Goal: Task Accomplishment & Management: Manage account settings

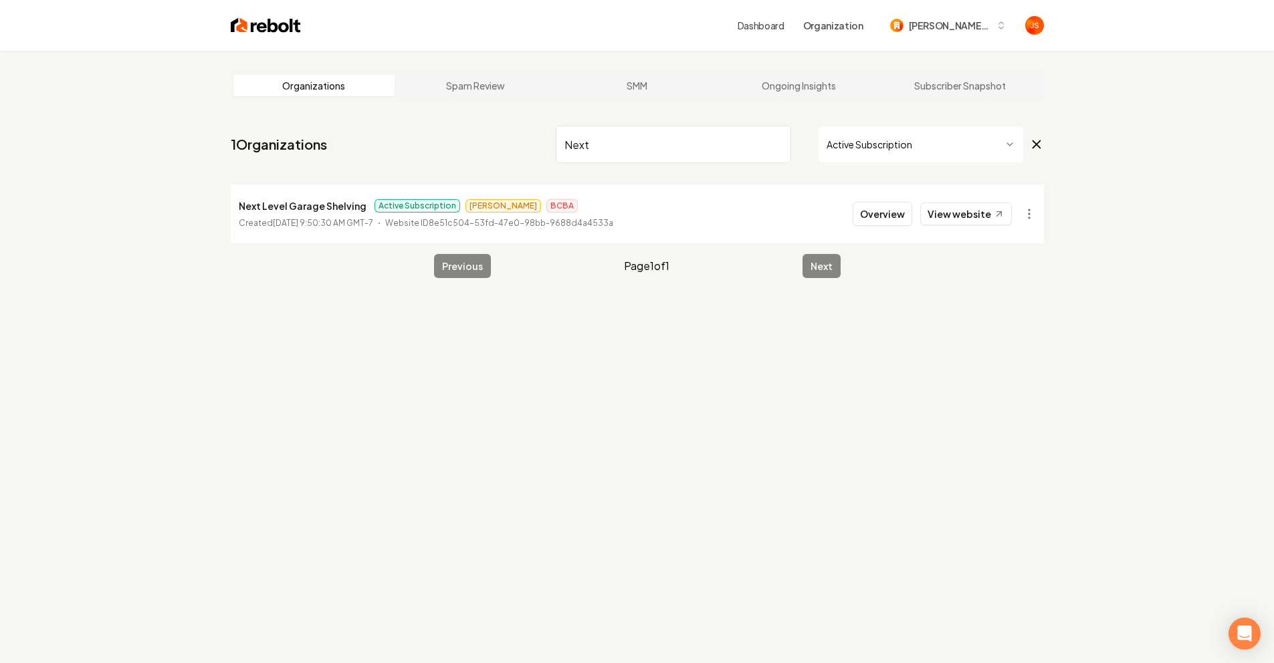
click at [769, 142] on input "Next" at bounding box center [673, 144] width 235 height 37
click at [776, 142] on input "Next" at bounding box center [673, 144] width 235 height 37
type input "JG Gr"
click at [978, 205] on link "View website" at bounding box center [966, 214] width 92 height 23
click at [790, 148] on input "JG Gr" at bounding box center [673, 144] width 235 height 37
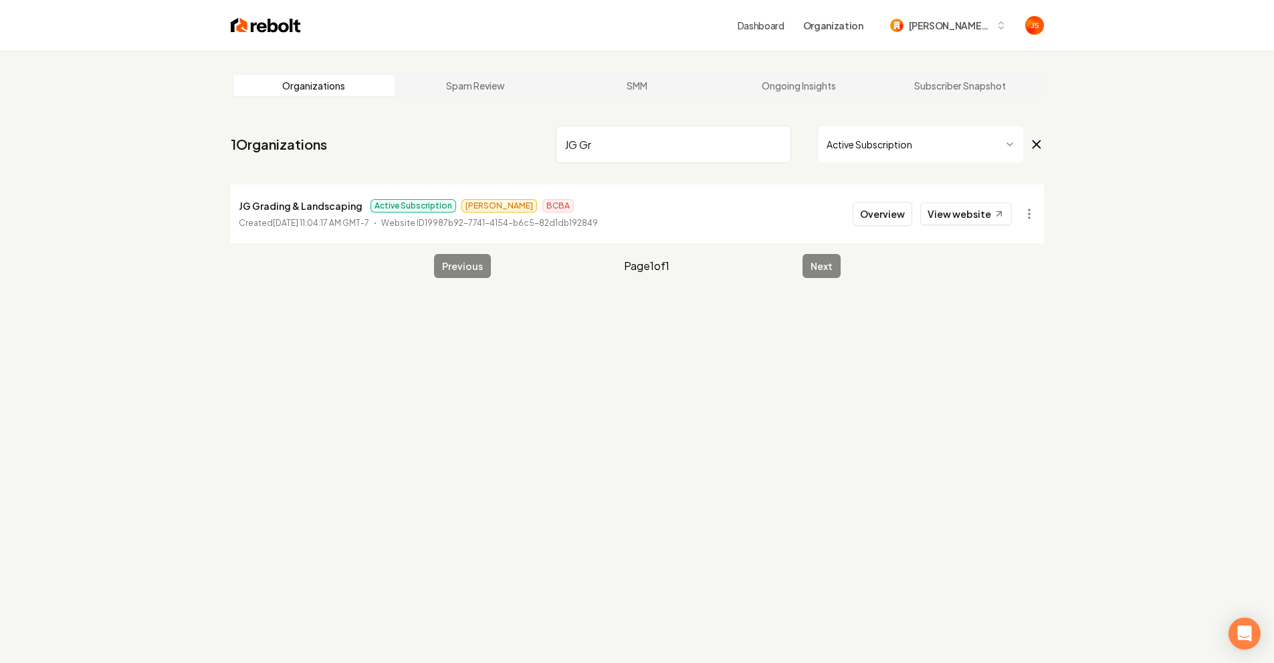
click at [776, 145] on input "JG Gr" at bounding box center [673, 144] width 235 height 37
type input "Macomb"
click at [889, 207] on button "Overview" at bounding box center [883, 214] width 60 height 24
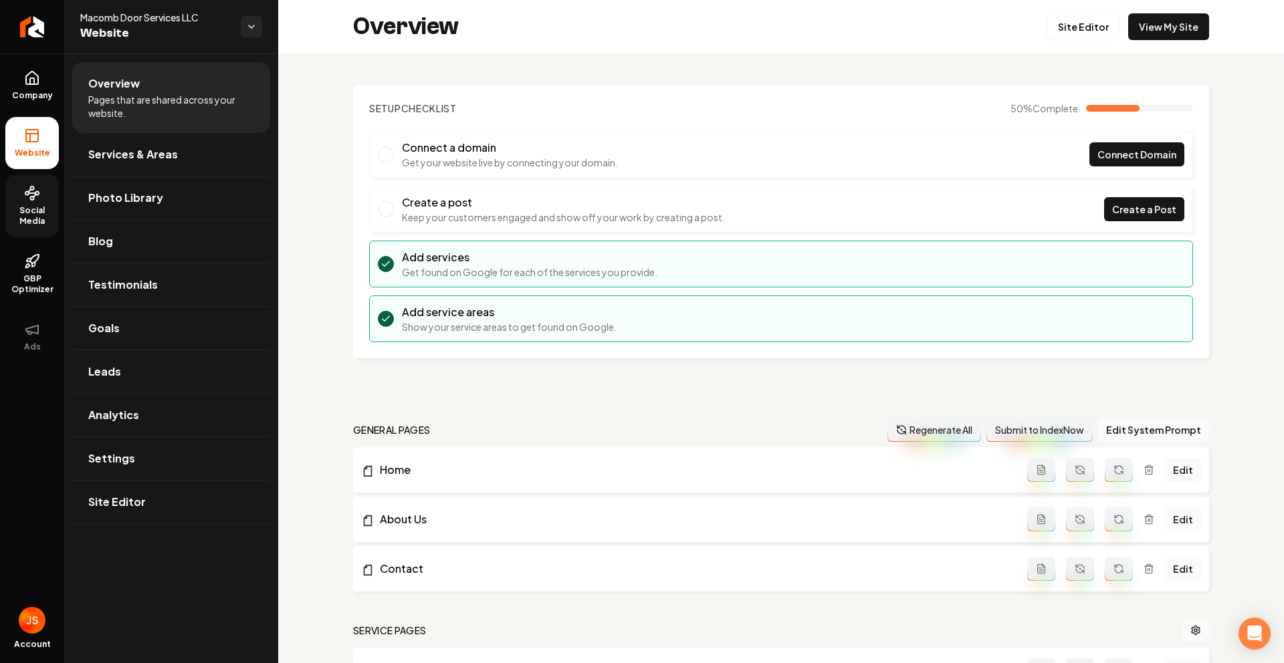
click at [32, 204] on link "Social Media" at bounding box center [31, 206] width 53 height 63
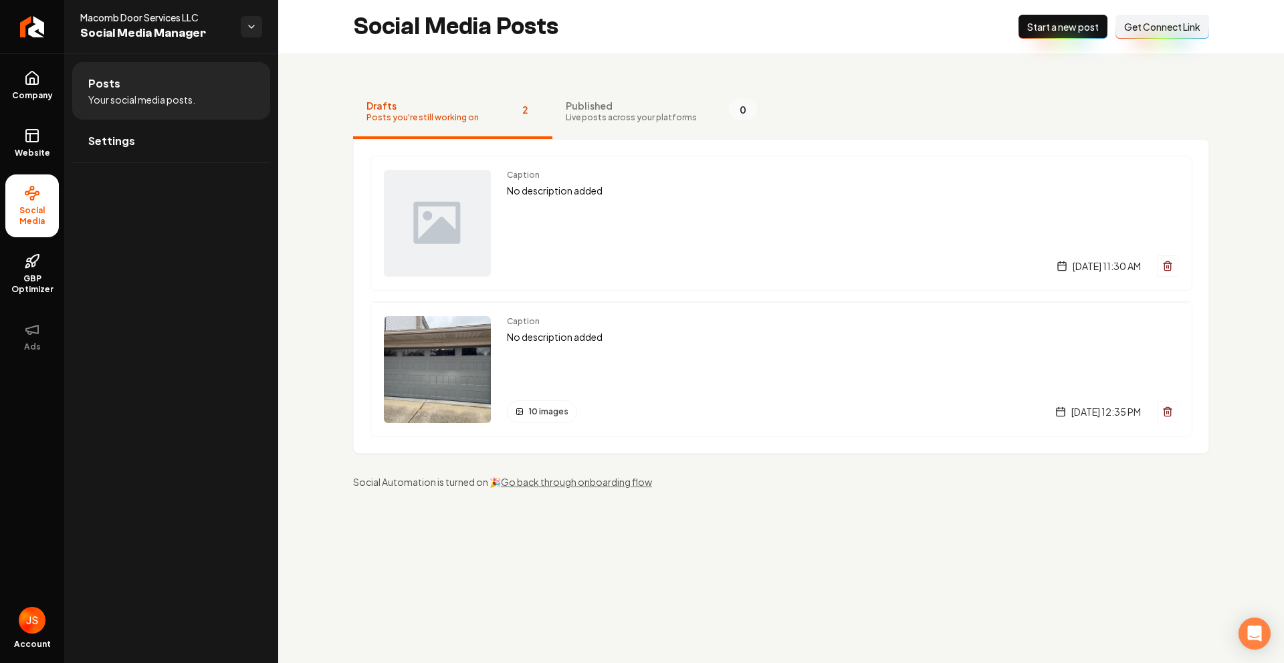
click at [595, 113] on span "Live posts across your platforms" at bounding box center [631, 117] width 131 height 11
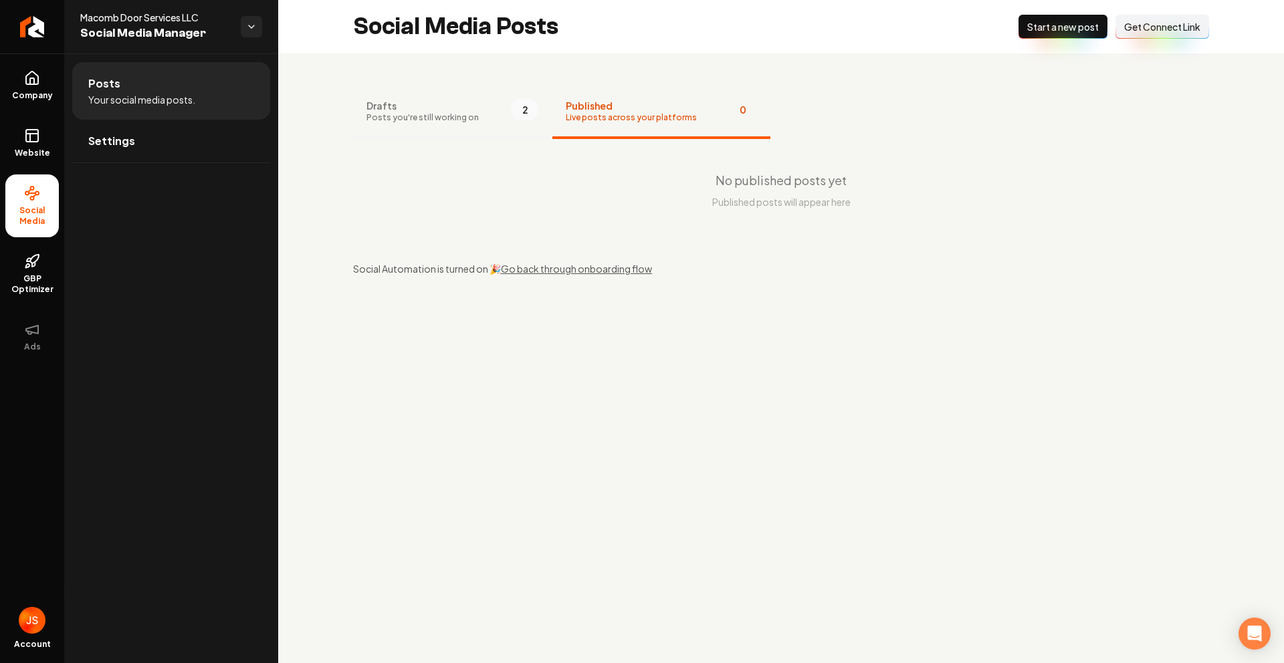
click at [488, 112] on button "Drafts Posts you're still working on 2" at bounding box center [452, 112] width 199 height 53
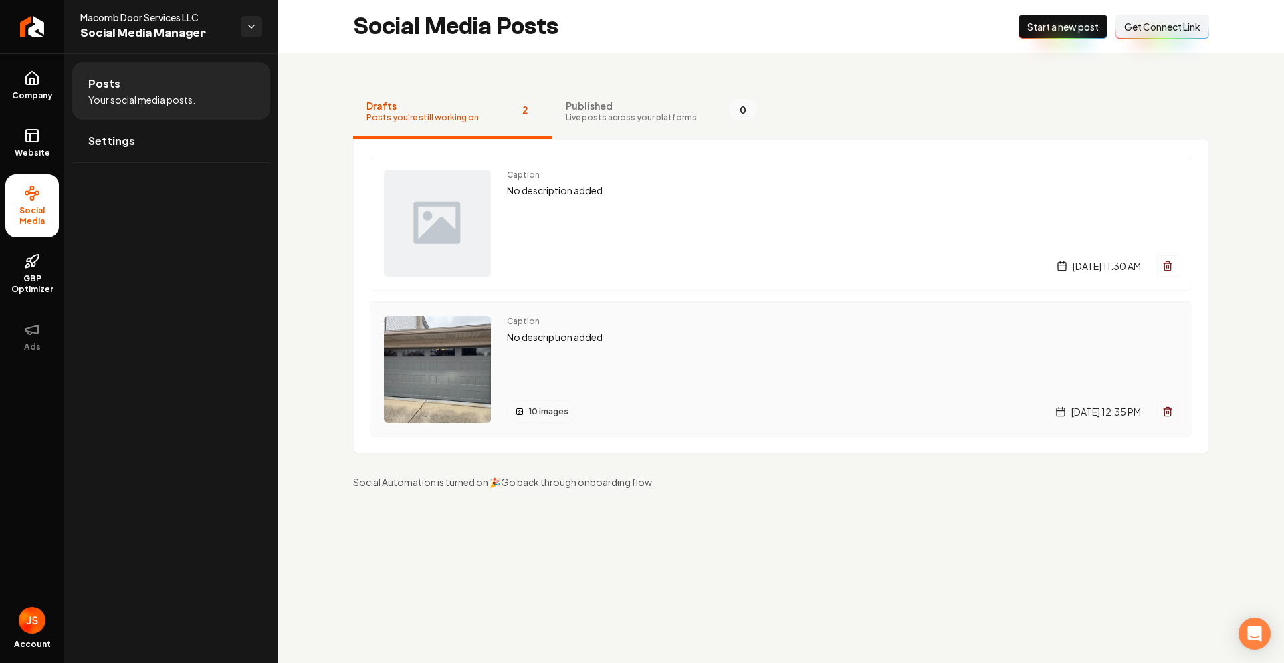
click at [550, 330] on p "No description added" at bounding box center [842, 337] width 671 height 15
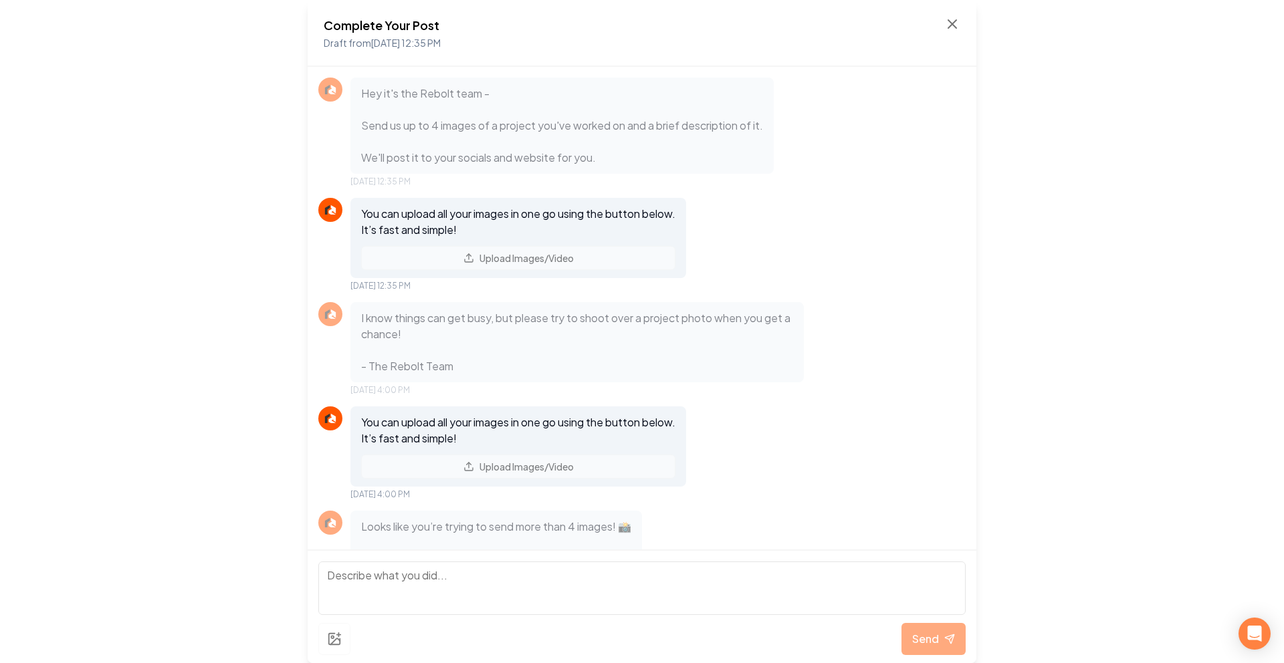
scroll to position [504, 0]
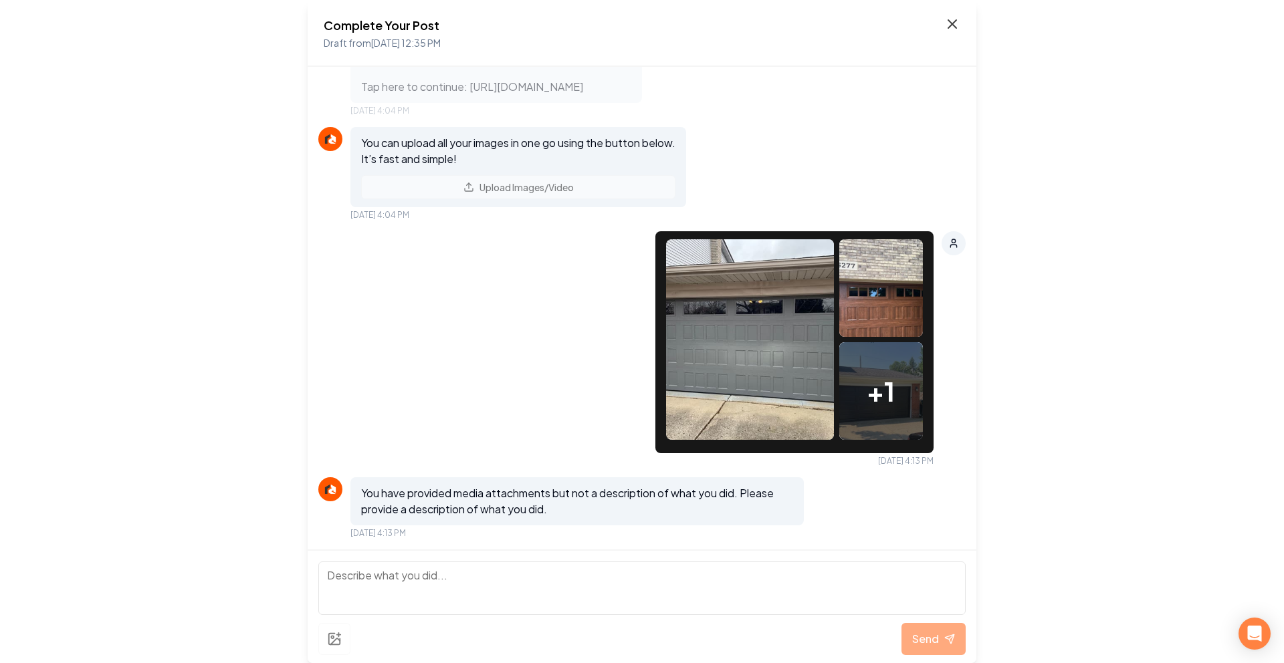
click at [959, 25] on icon at bounding box center [952, 24] width 16 height 16
